Goal: Transaction & Acquisition: Book appointment/travel/reservation

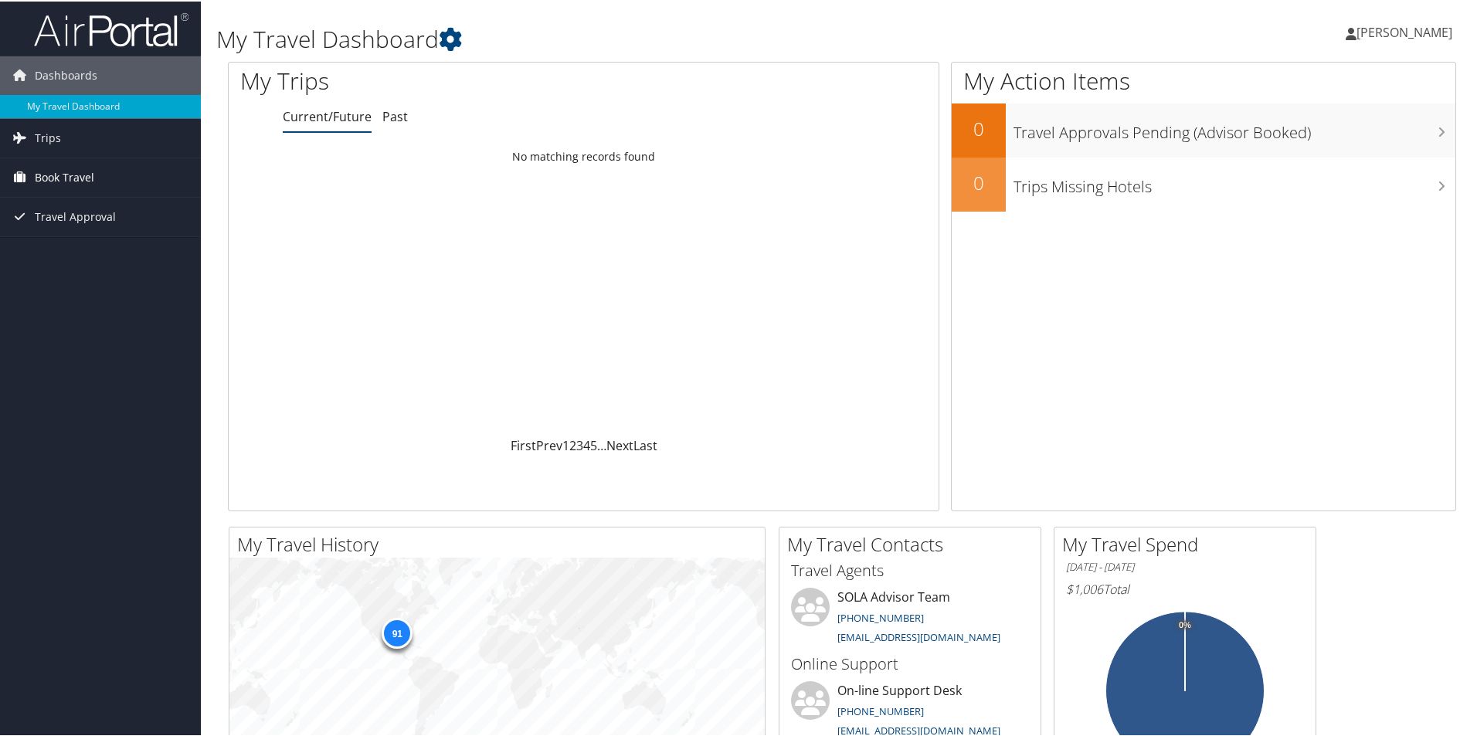
click at [98, 173] on link "Book Travel" at bounding box center [100, 176] width 201 height 39
click at [94, 237] on link "Book/Manage Online Trips" at bounding box center [100, 230] width 201 height 23
click at [83, 224] on link "Book/Manage Online Trips" at bounding box center [100, 230] width 201 height 23
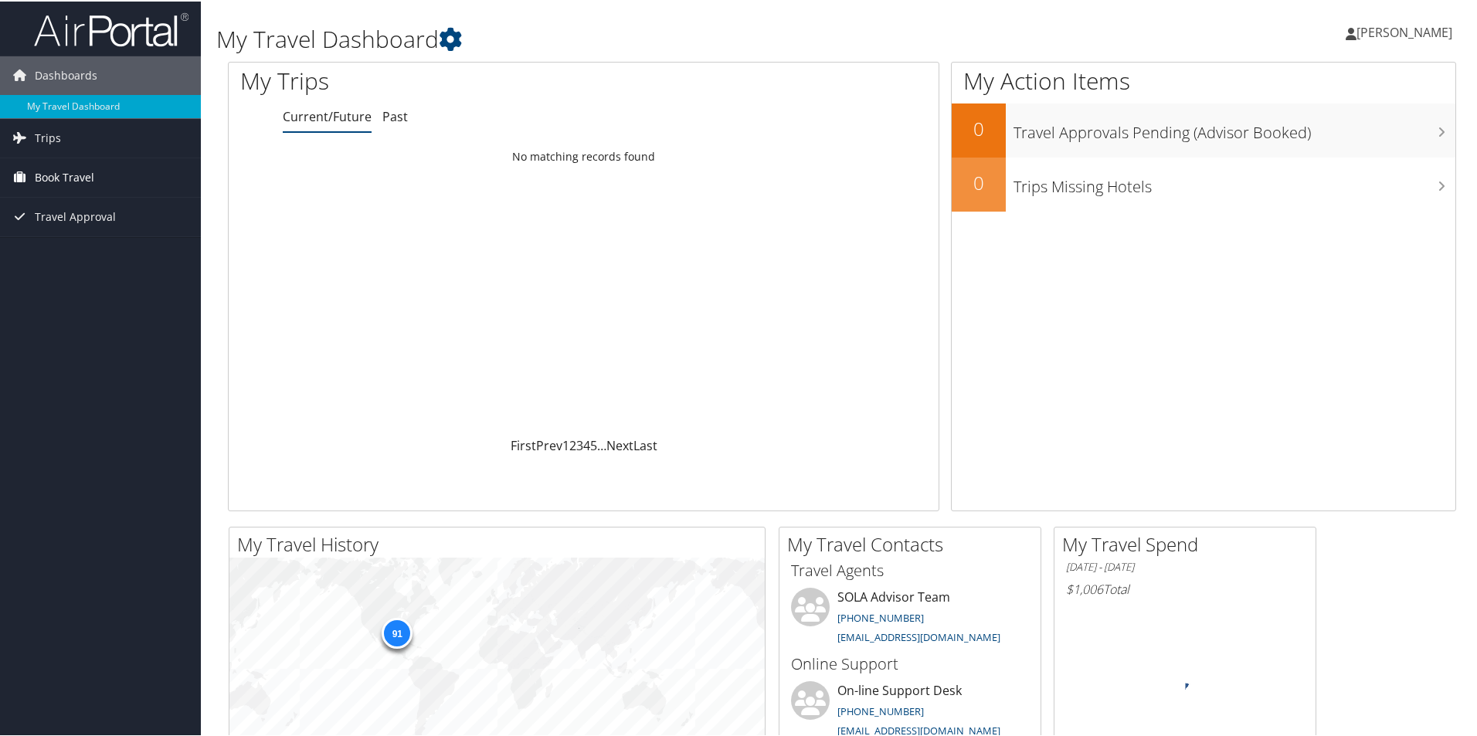
click at [82, 173] on span "Book Travel" at bounding box center [64, 176] width 59 height 39
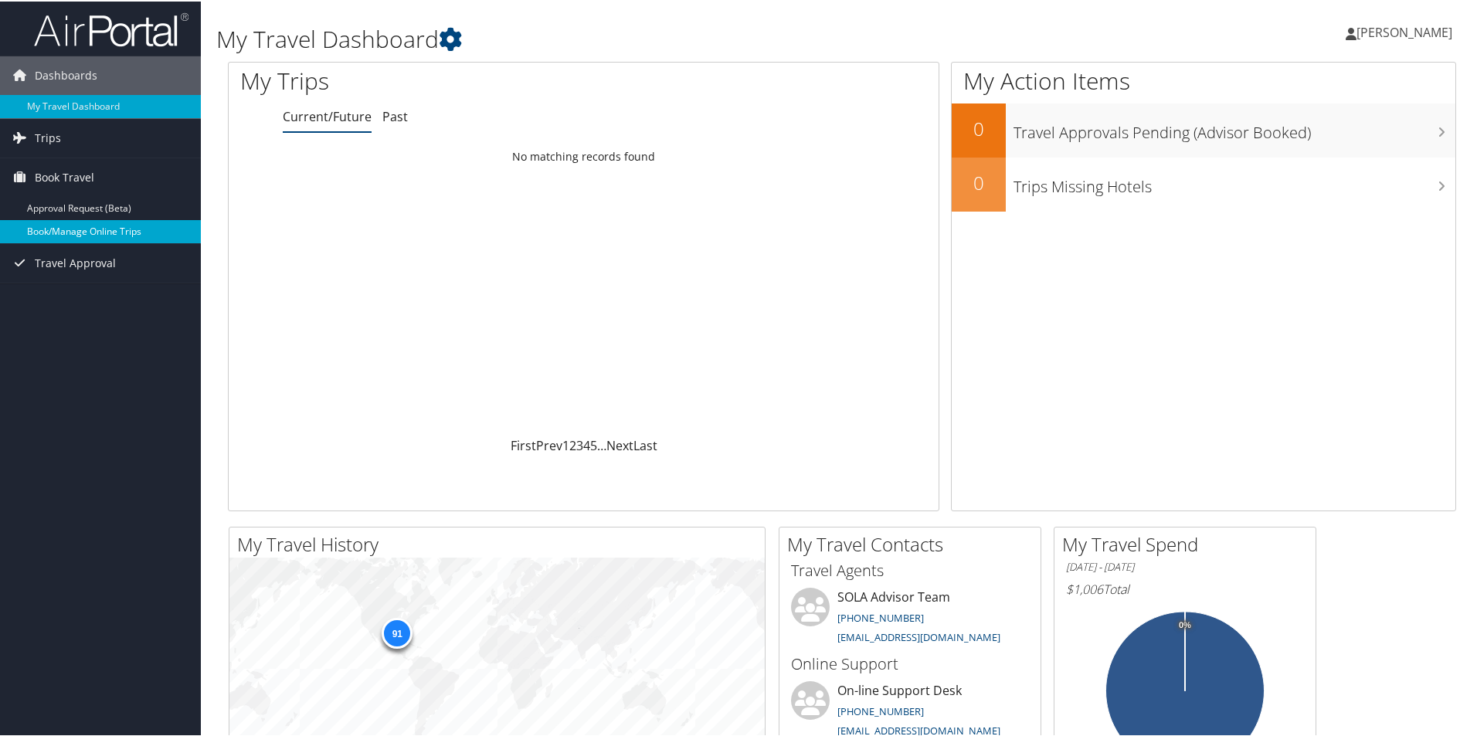
click at [59, 232] on link "Book/Manage Online Trips" at bounding box center [100, 230] width 201 height 23
click at [117, 229] on link "Book/Manage Online Trips" at bounding box center [100, 230] width 201 height 23
click at [65, 172] on span "Book Travel" at bounding box center [64, 176] width 59 height 39
click at [89, 226] on link "Book/Manage Online Trips" at bounding box center [100, 230] width 201 height 23
